Goal: Information Seeking & Learning: Learn about a topic

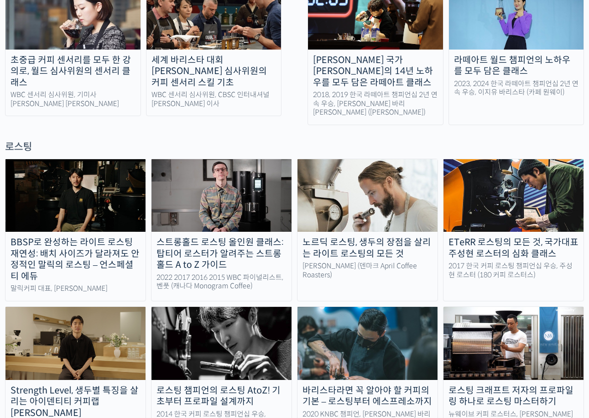
scroll to position [909, 0]
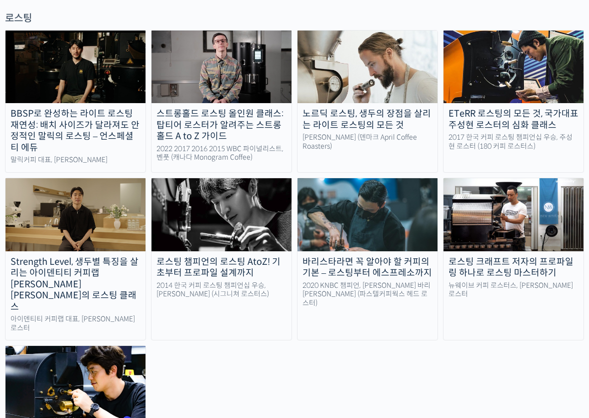
click at [97, 256] on div "Strength Level, 생두별 특징을 살리는 아이덴티티 커피랩 [PERSON_NAME] [PERSON_NAME]의 로스팅 클래스" at bounding box center [76, 284] width 140 height 57
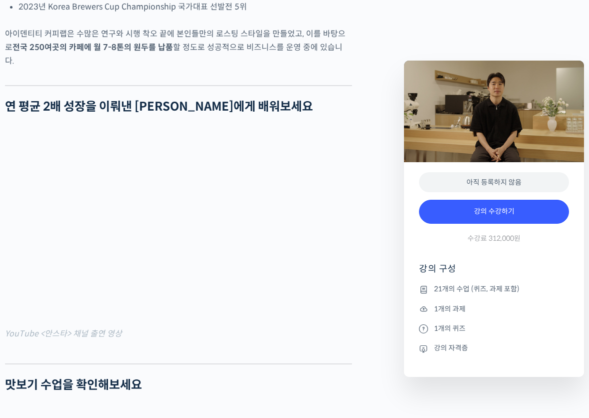
scroll to position [955, 0]
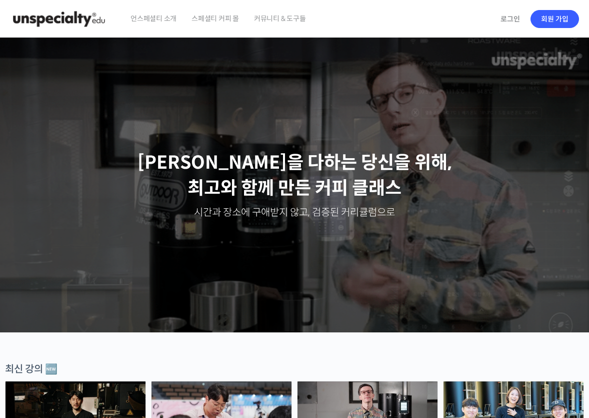
click at [273, 23] on span "커뮤니티 & 도구들" at bounding box center [280, 18] width 52 height 38
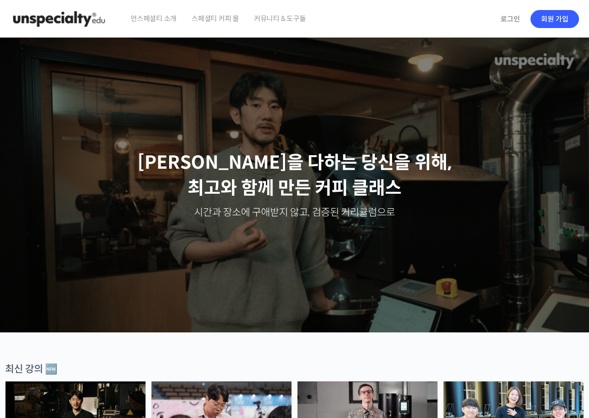
click at [260, 23] on span "커뮤니티 & 도구들" at bounding box center [280, 18] width 52 height 38
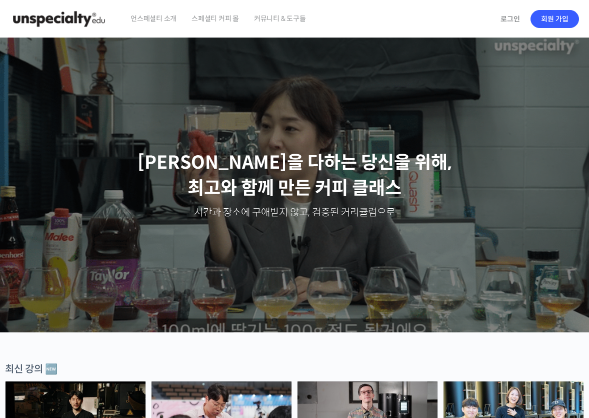
click at [144, 21] on span "언스페셜티 소개" at bounding box center [154, 18] width 46 height 38
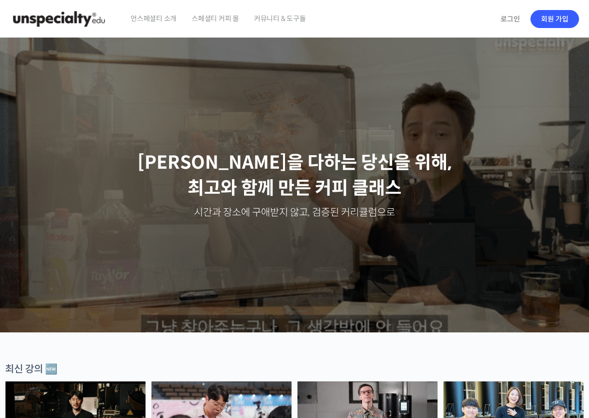
click at [157, 23] on span "언스페셜티 소개" at bounding box center [154, 18] width 46 height 38
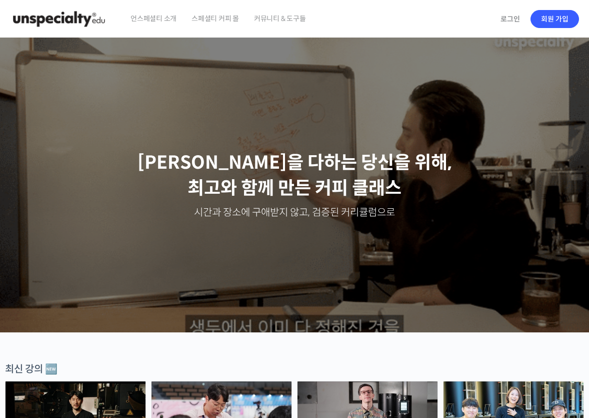
click at [190, 24] on link "스페셜티 커피 몰" at bounding box center [216, 19] width 58 height 38
